Goal: Book appointment/travel/reservation

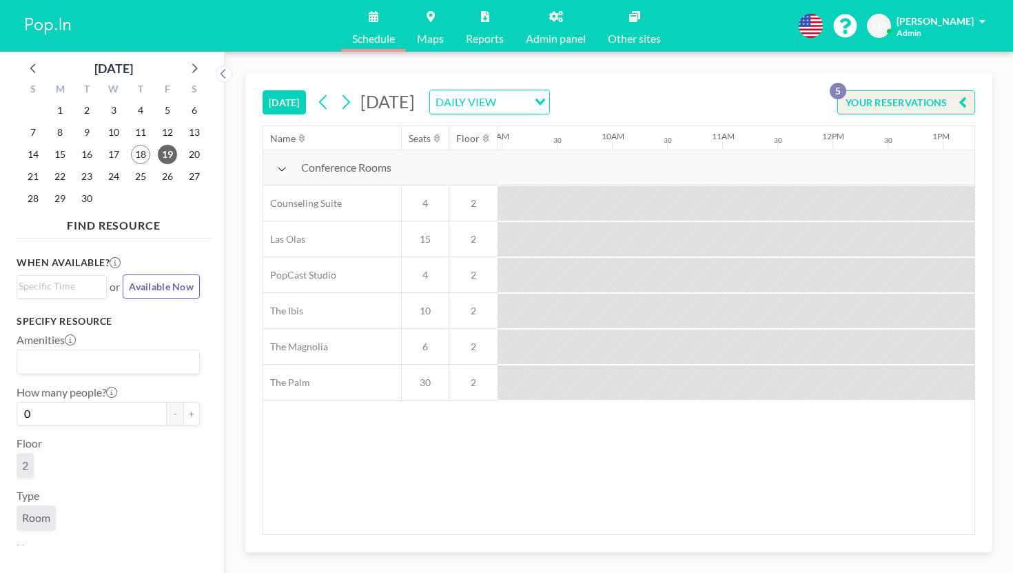
scroll to position [0, 1030]
click at [53, 167] on span "22" at bounding box center [59, 176] width 19 height 19
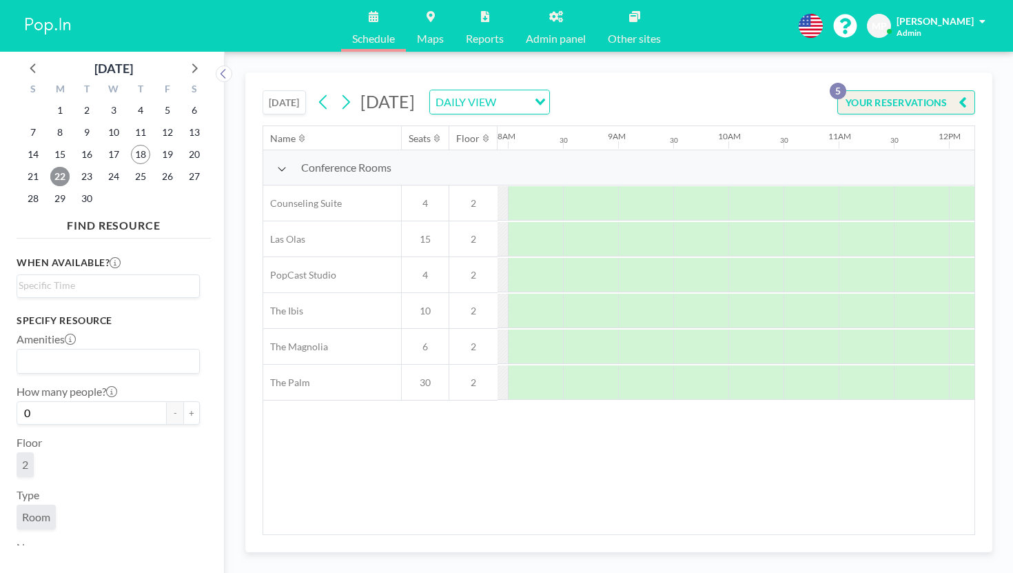
scroll to position [0, 1113]
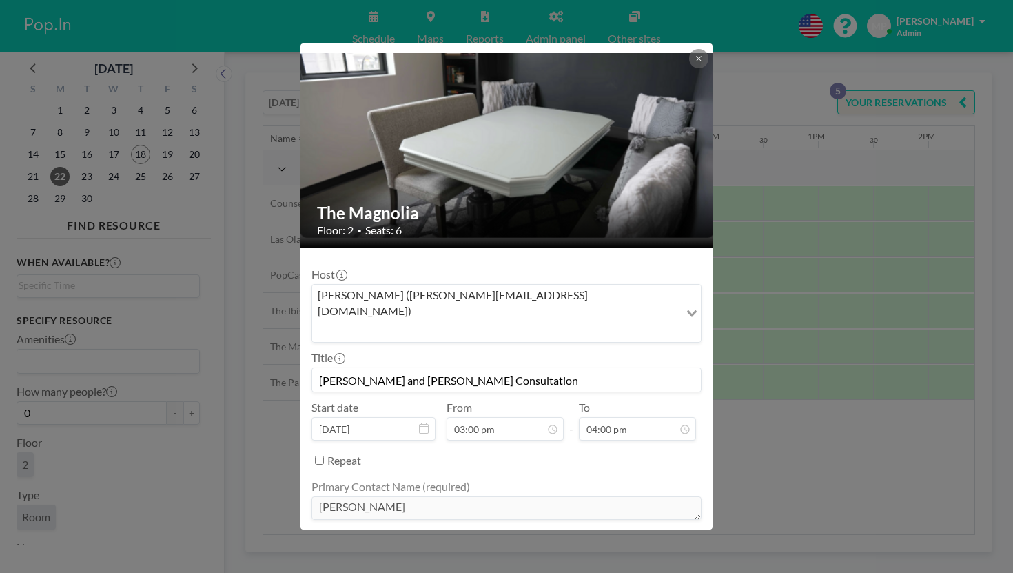
scroll to position [263, 0]
click at [703, 206] on div "The Magnolia Floor: 2 • Seats: 6 Host [PERSON_NAME] ([PERSON_NAME][EMAIL_ADDRES…" at bounding box center [506, 286] width 1013 height 573
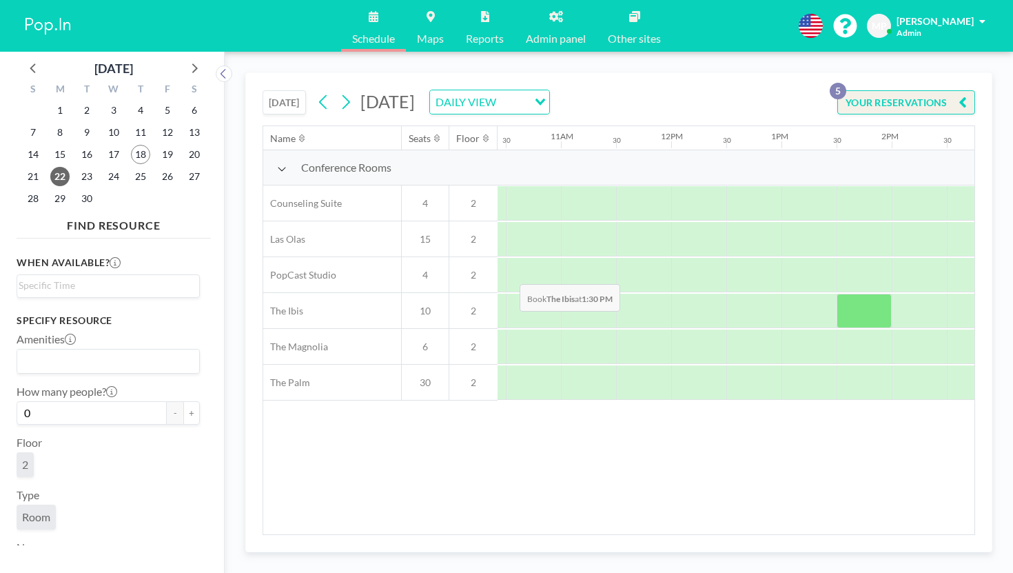
scroll to position [0, 1185]
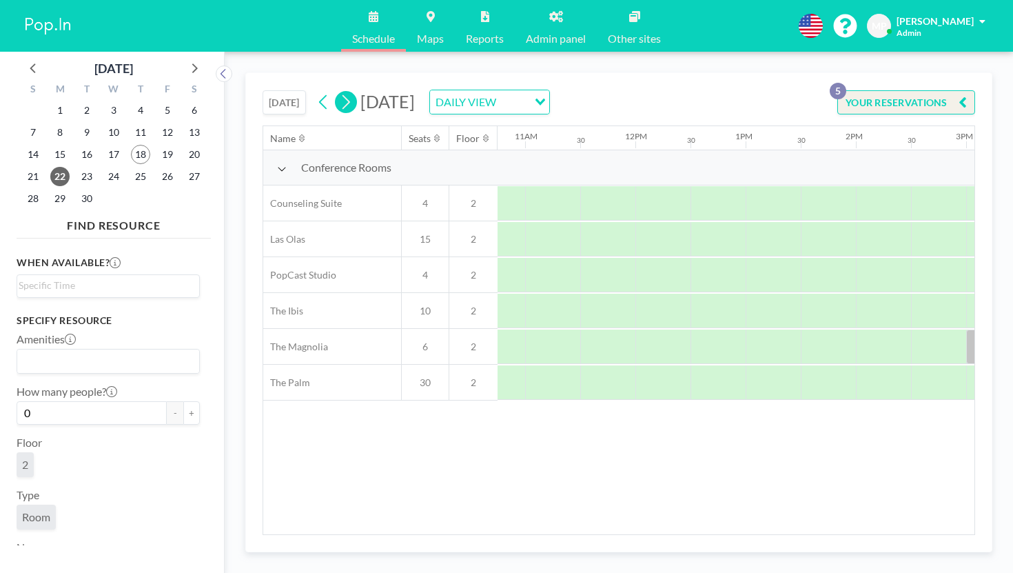
click at [339, 92] on icon at bounding box center [345, 102] width 13 height 21
click at [335, 91] on button at bounding box center [346, 102] width 22 height 22
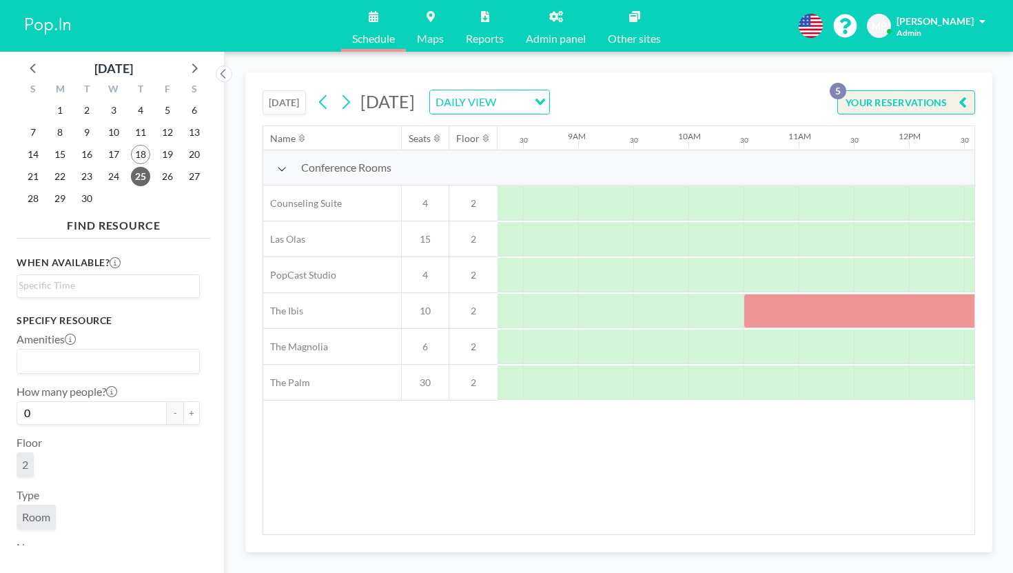
scroll to position [0, 1012]
click at [339, 92] on icon at bounding box center [345, 102] width 13 height 21
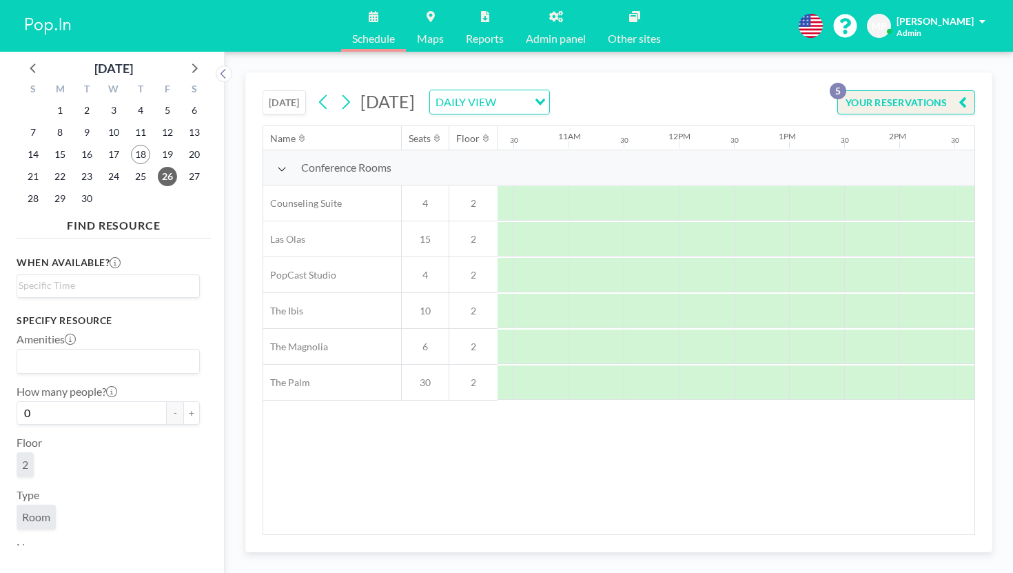
scroll to position [0, 1180]
click at [335, 91] on button at bounding box center [346, 102] width 22 height 22
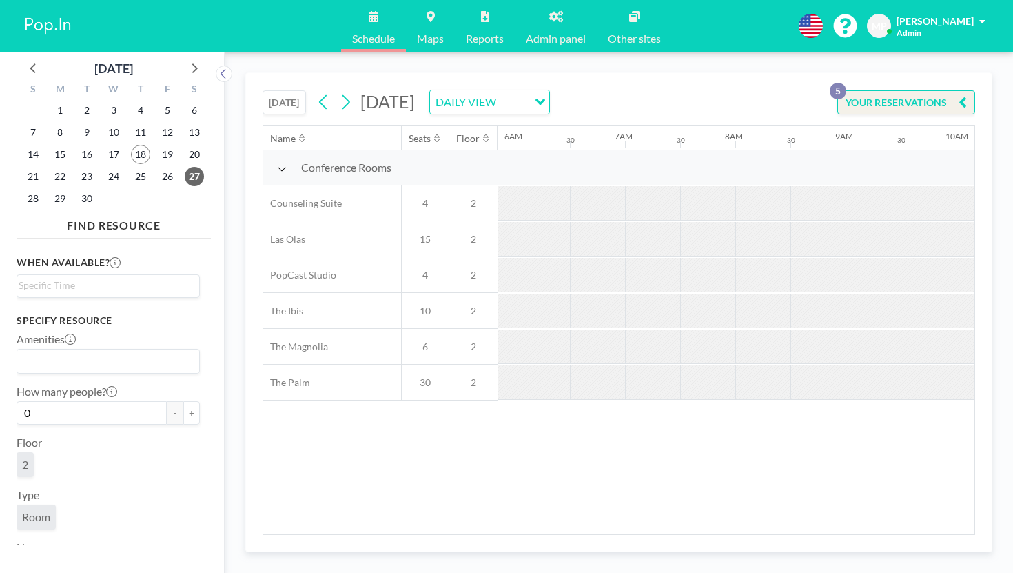
scroll to position [0, 672]
click at [343, 95] on icon at bounding box center [347, 102] width 8 height 14
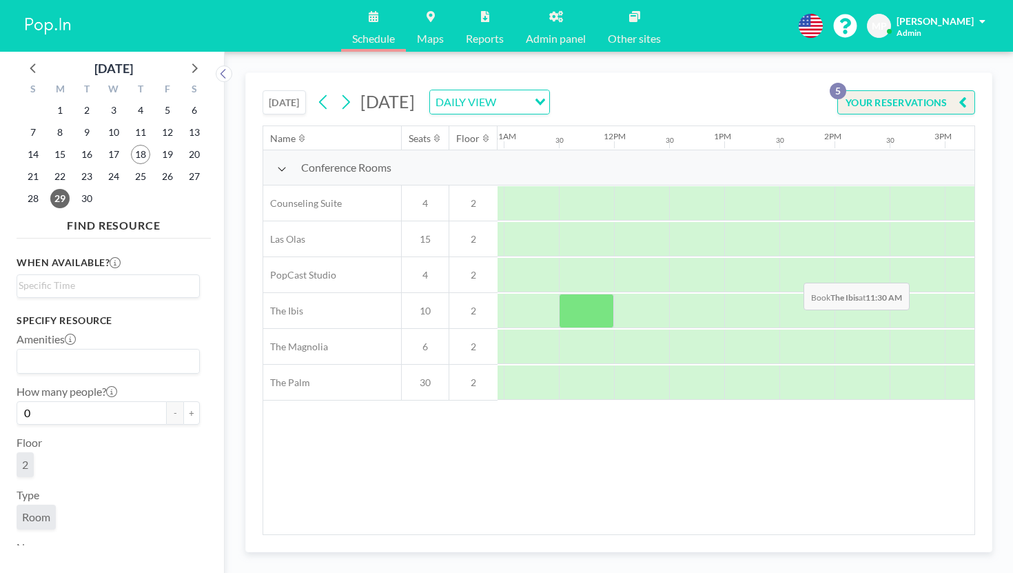
scroll to position [0, 1208]
click at [335, 91] on button at bounding box center [346, 102] width 22 height 22
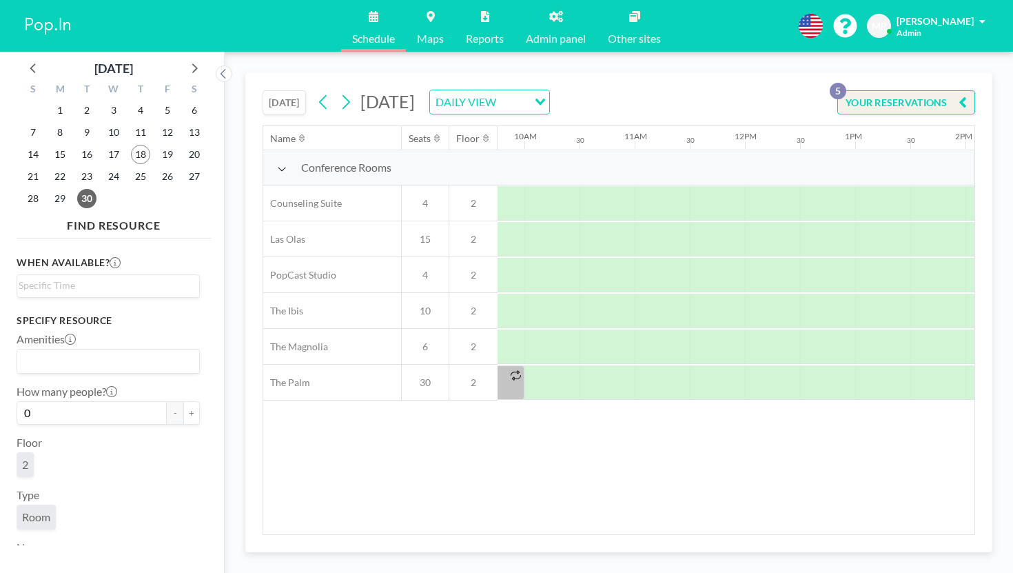
scroll to position [0, 1077]
click at [339, 92] on icon at bounding box center [345, 102] width 13 height 21
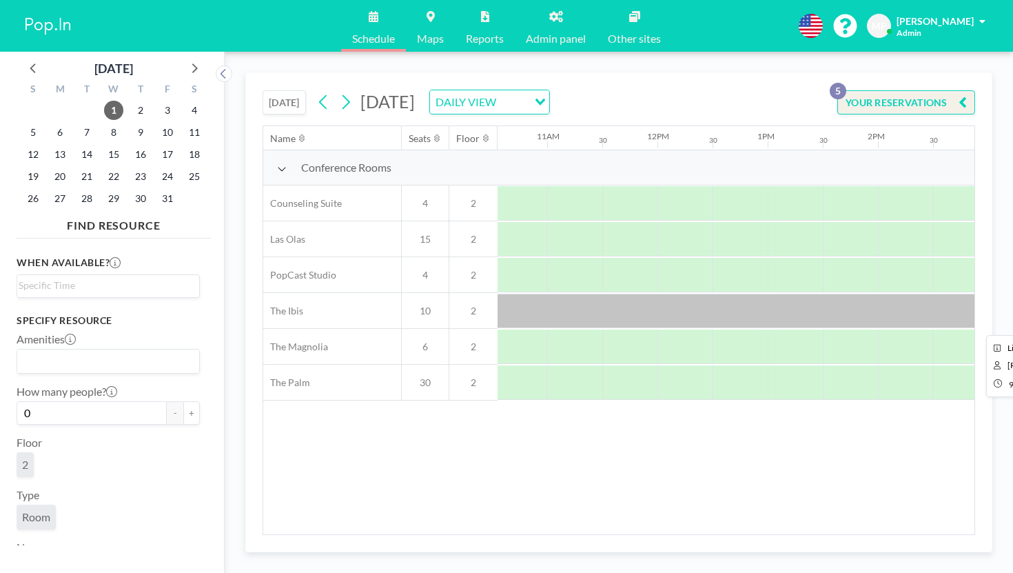
scroll to position [0, 1263]
click at [263, 90] on button "[DATE]" at bounding box center [284, 102] width 43 height 24
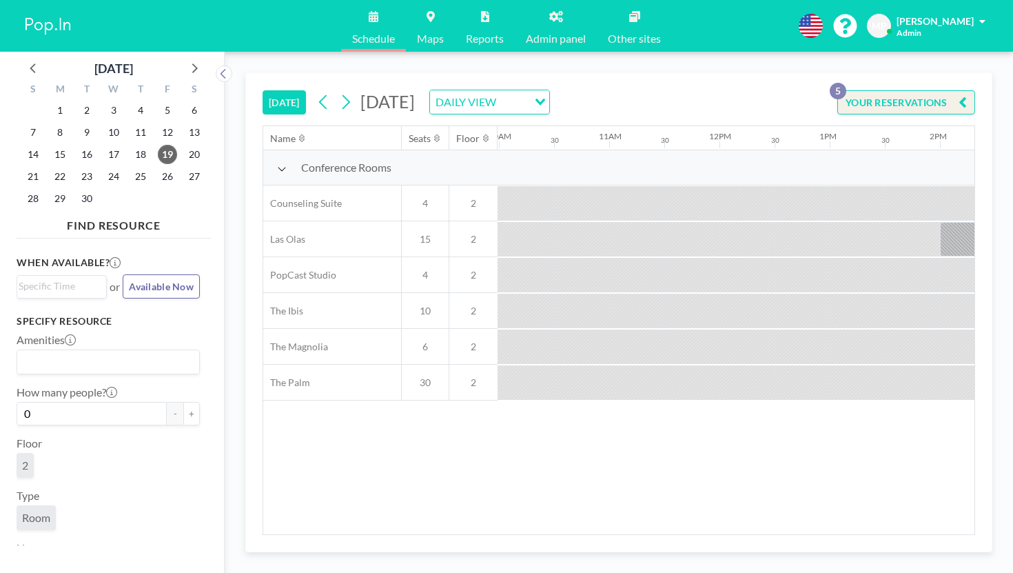
scroll to position [0, 1433]
